Goal: Information Seeking & Learning: Learn about a topic

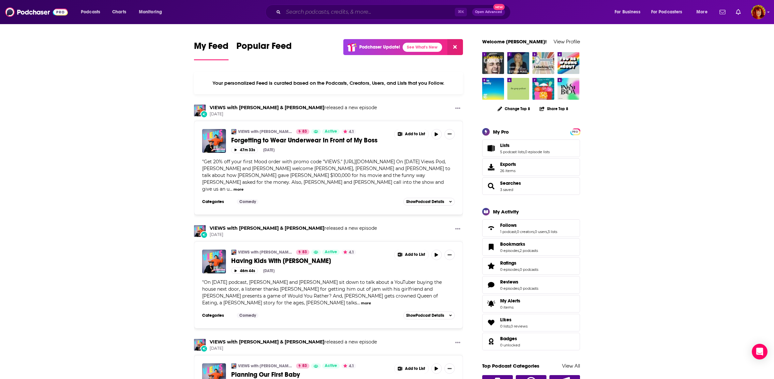
click at [295, 11] on input "Search podcasts, credits, & more..." at bounding box center [368, 12] width 171 height 10
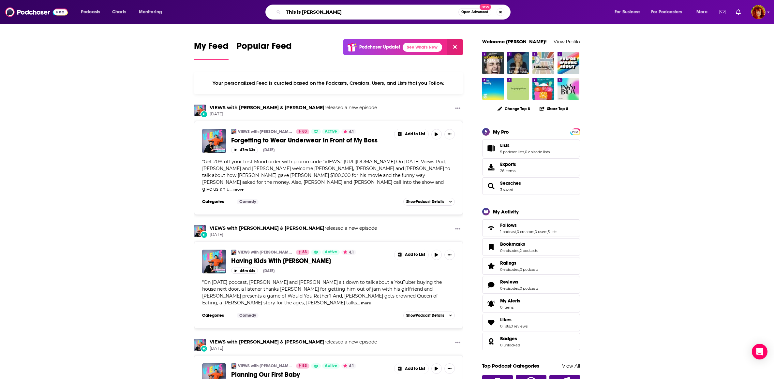
type input "This is [PERSON_NAME]"
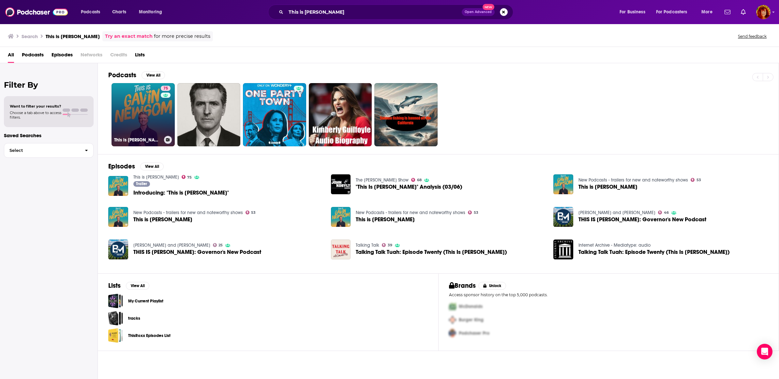
click at [139, 106] on link "75 This is [PERSON_NAME]" at bounding box center [143, 114] width 63 height 63
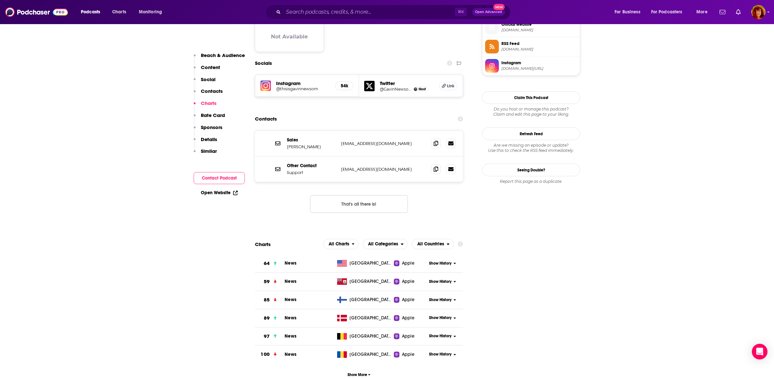
scroll to position [533, 0]
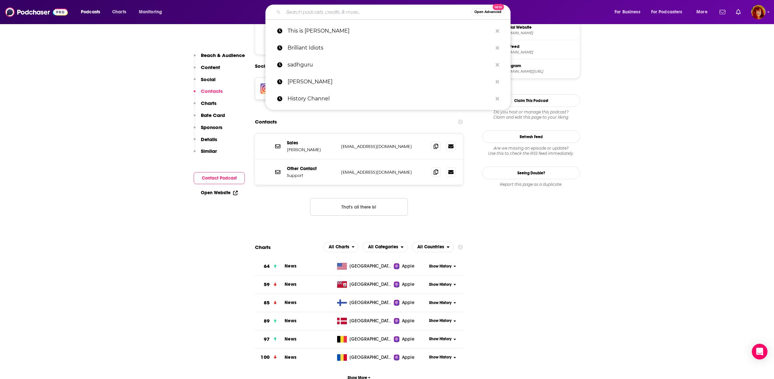
click at [322, 10] on input "Search podcasts, credits, & more..." at bounding box center [377, 12] width 188 height 10
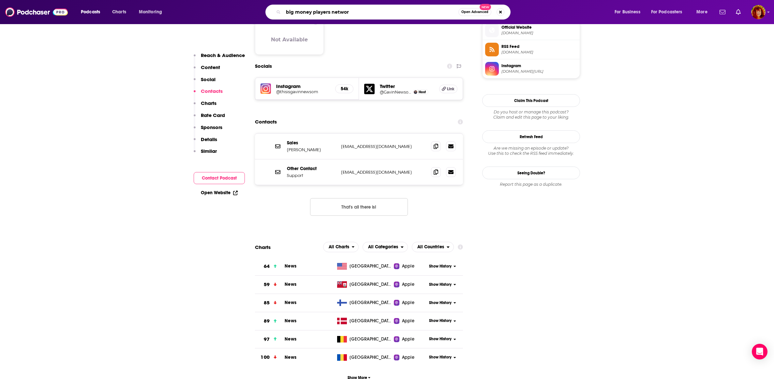
type input "big money players network"
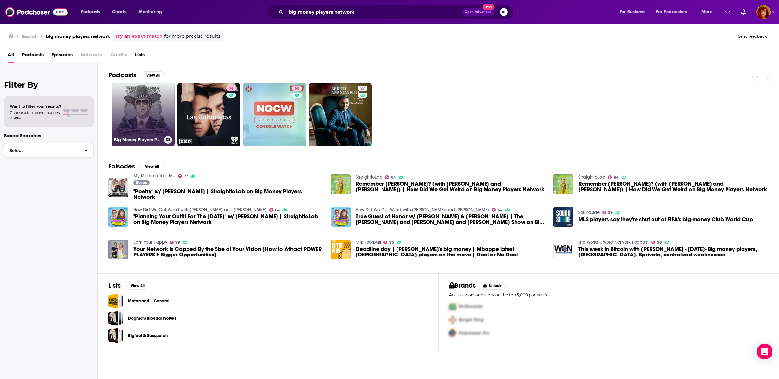
click at [148, 106] on link "Big Money Players Presents" at bounding box center [143, 114] width 63 height 63
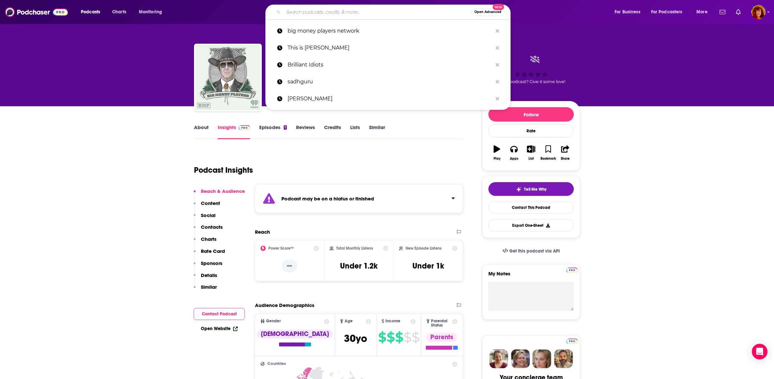
click at [337, 12] on input "Search podcasts, credits, & more..." at bounding box center [377, 12] width 188 height 10
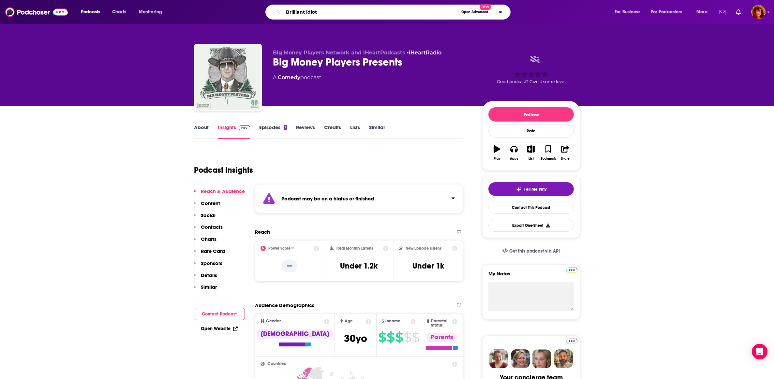
type input "Brilliant idiots"
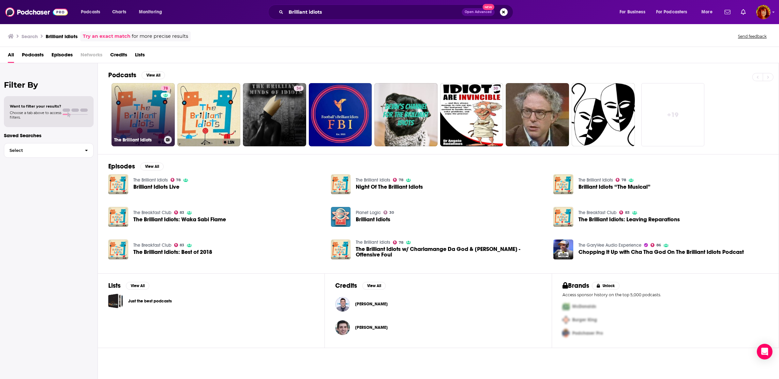
click at [152, 109] on link "78 The Brilliant Idiots" at bounding box center [143, 114] width 63 height 63
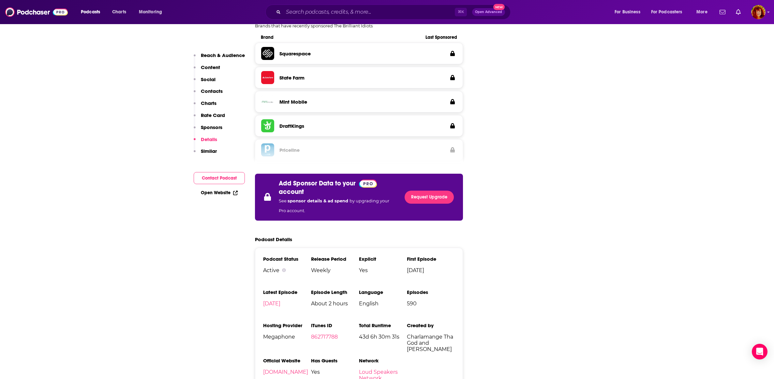
scroll to position [1253, 0]
